Goal: Information Seeking & Learning: Learn about a topic

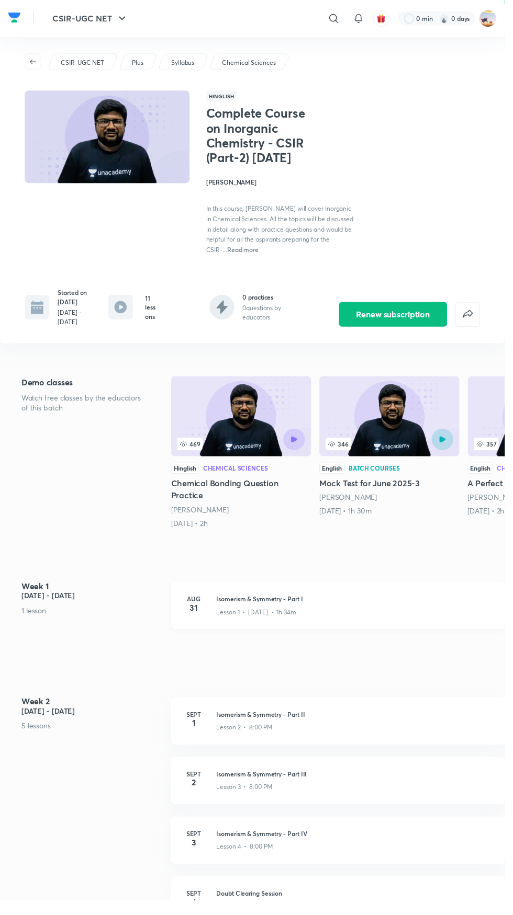
click at [305, 627] on div "Lesson 1 • Aug 31 • 1h 34m" at bounding box center [360, 621] width 280 height 14
click at [15, 17] on img at bounding box center [14, 18] width 13 height 16
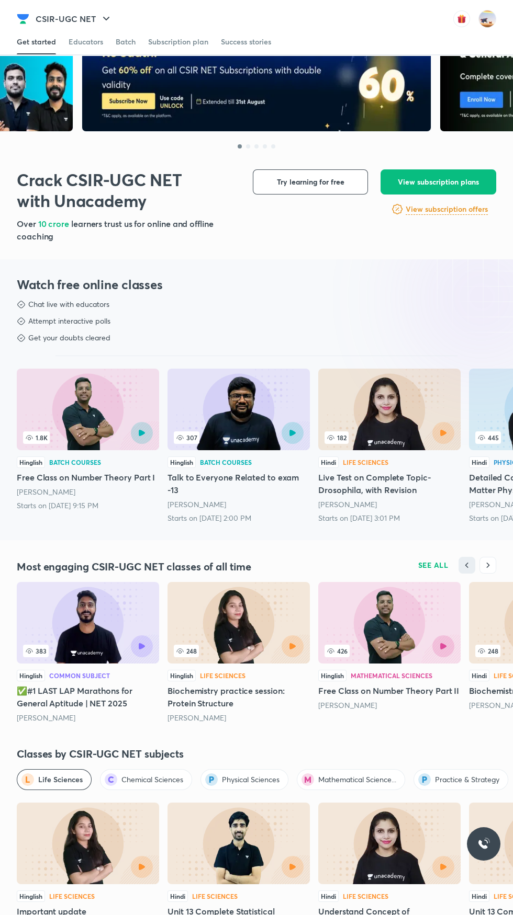
scroll to position [69, 0]
click at [144, 779] on span "Chemical Sciences" at bounding box center [152, 780] width 62 height 10
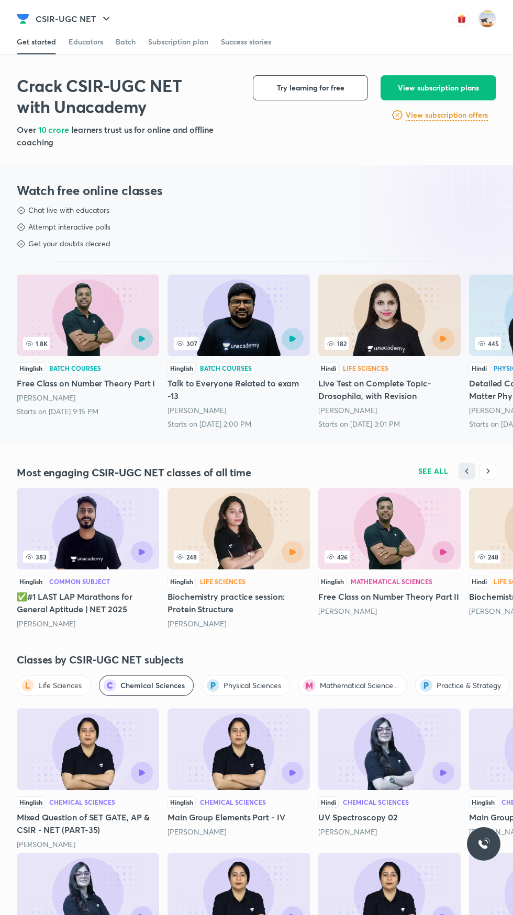
scroll to position [174, 0]
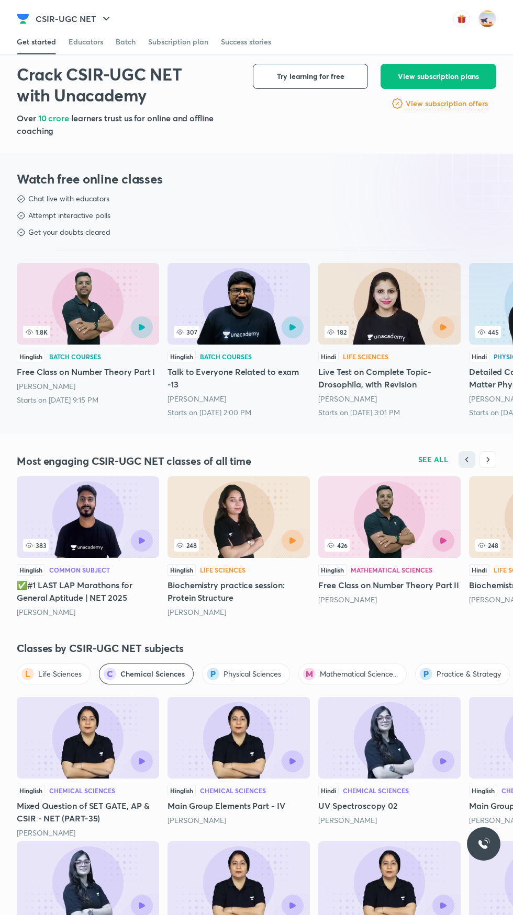
click at [76, 731] on img at bounding box center [88, 738] width 142 height 82
